Goal: Task Accomplishment & Management: Complete application form

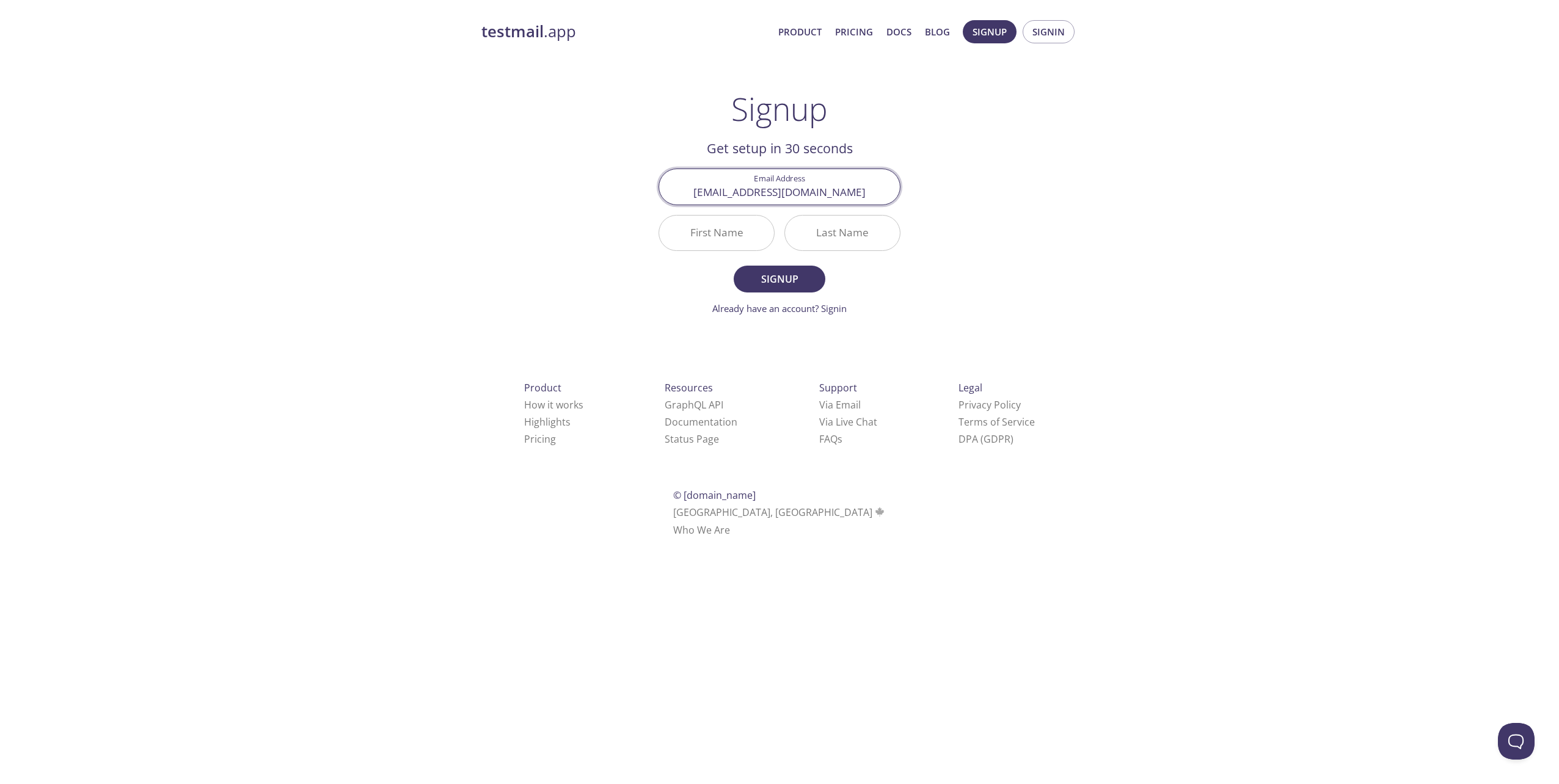
click at [725, 237] on input "First Name" at bounding box center [716, 233] width 115 height 35
type input "Aidin"
type input "[PERSON_NAME]"
click at [778, 277] on span "Signup" at bounding box center [779, 279] width 65 height 17
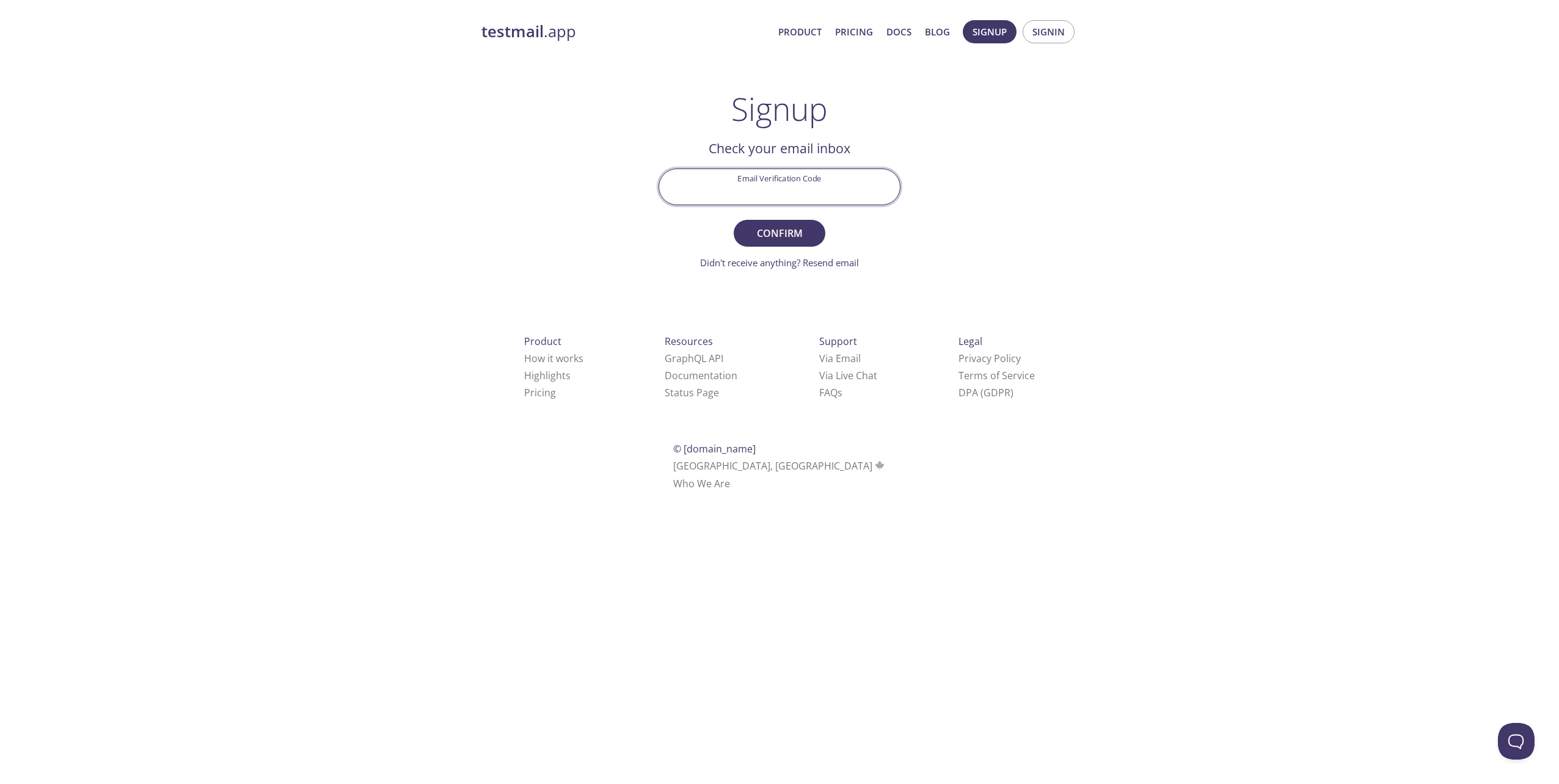
click at [770, 193] on input "Email Verification Code" at bounding box center [779, 187] width 241 height 35
paste input "E1WB9J5"
type input "E1WB9J5"
click at [782, 231] on span "Confirm" at bounding box center [779, 233] width 65 height 17
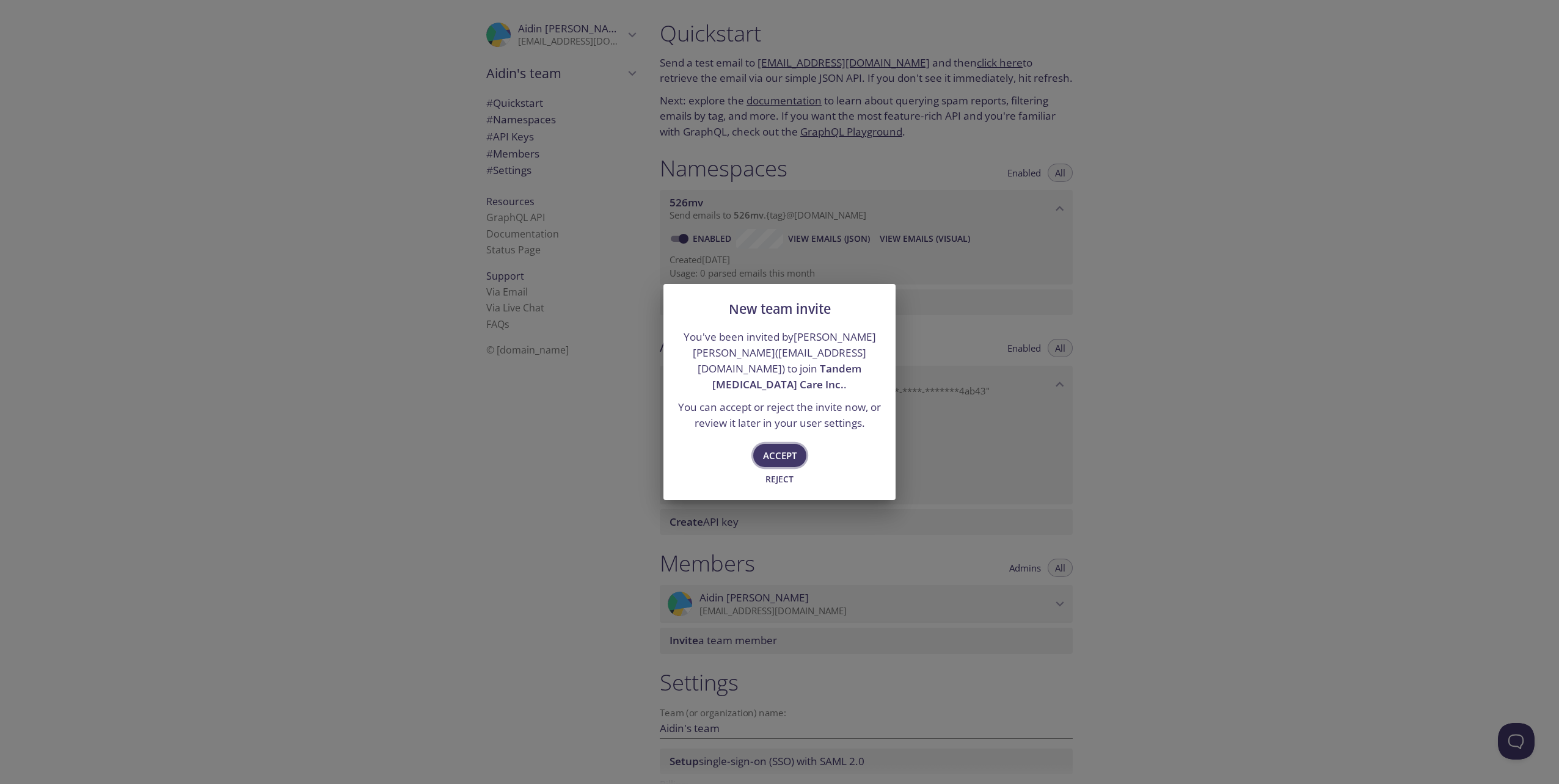
click at [778, 447] on span "Accept" at bounding box center [779, 455] width 34 height 16
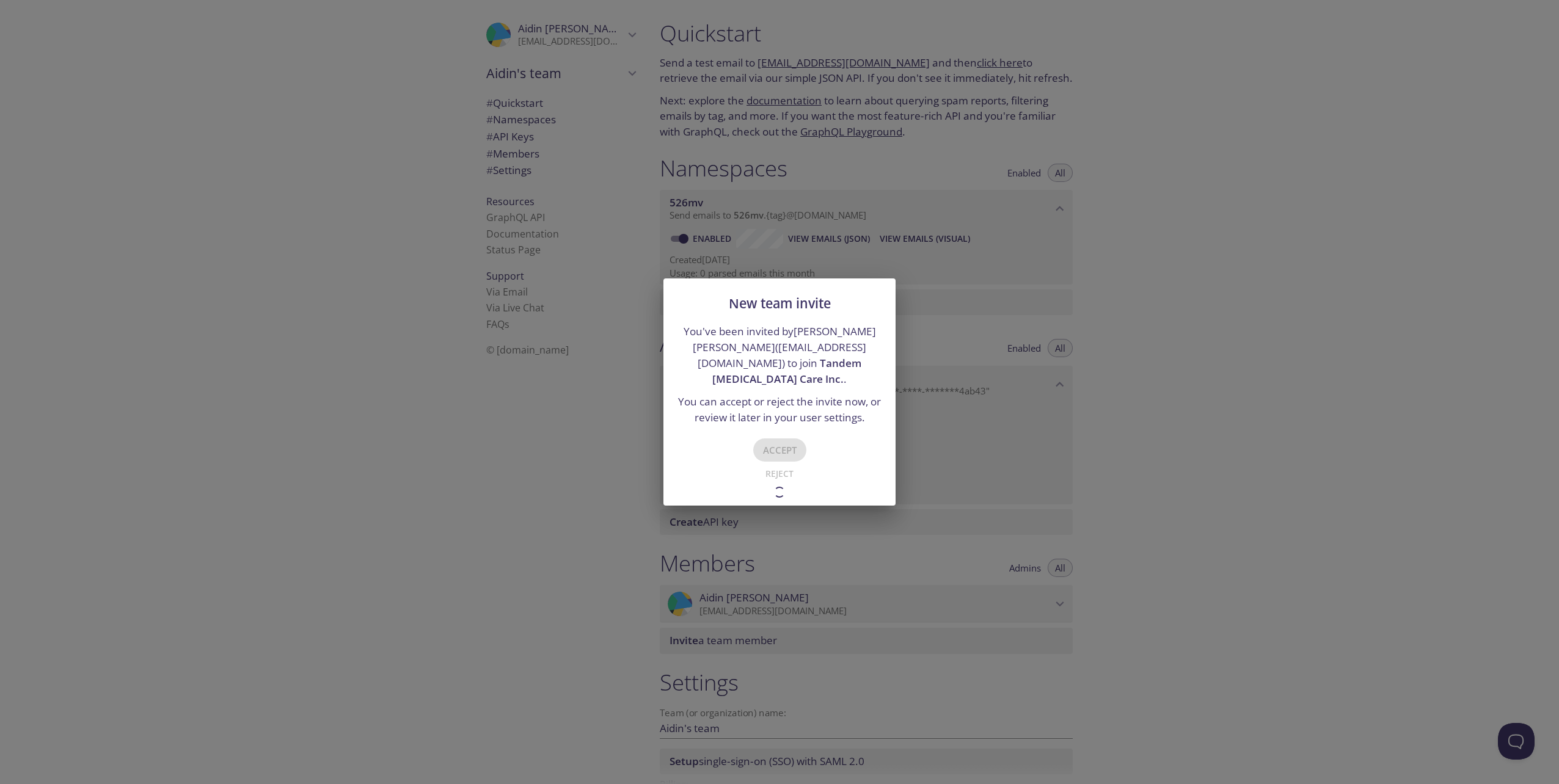
type input "Tandem [MEDICAL_DATA] Care Inc."
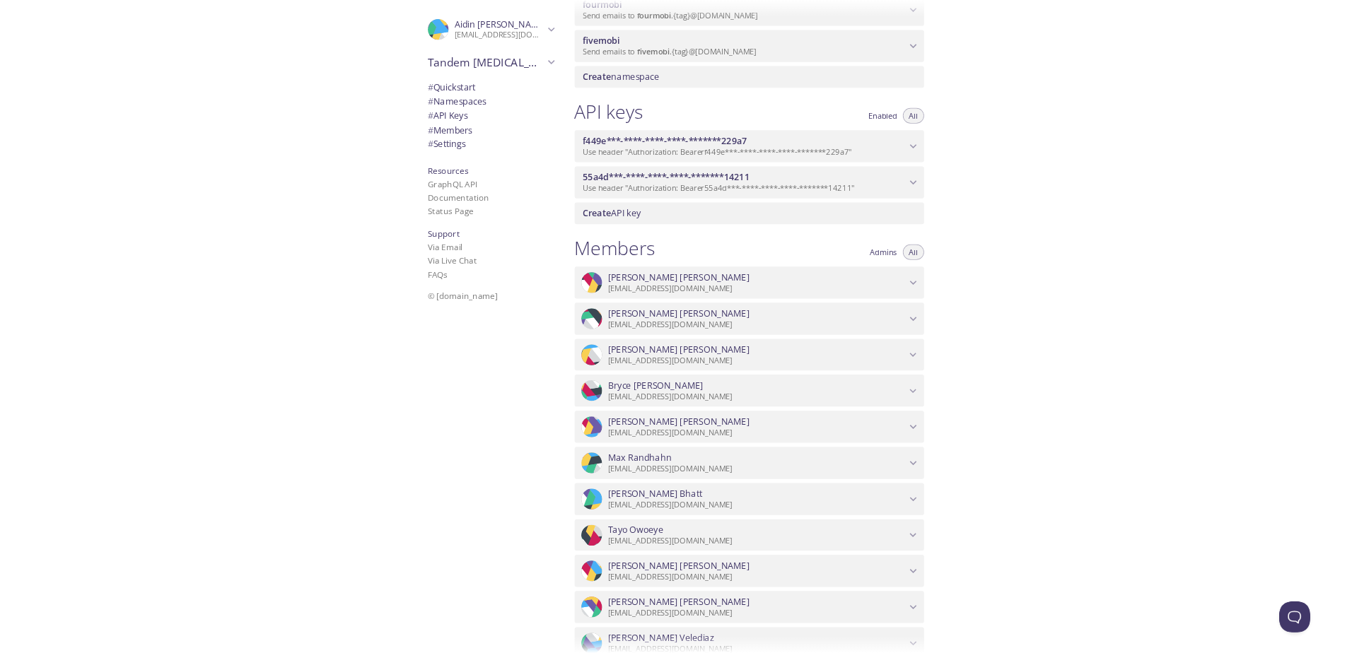
scroll to position [919, 0]
